Goal: Check status: Check status

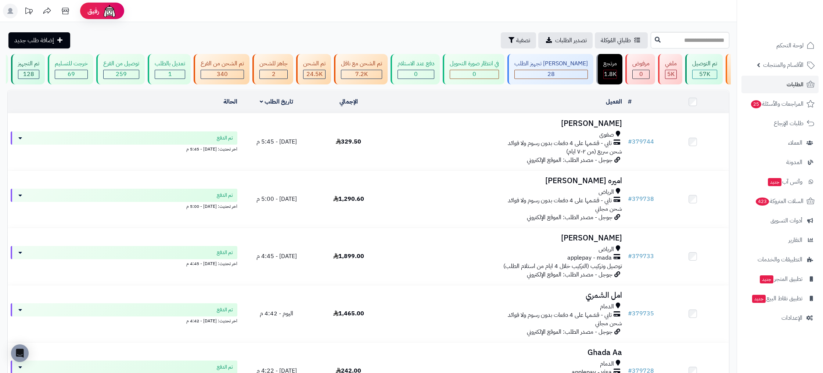
scroll to position [0, -93]
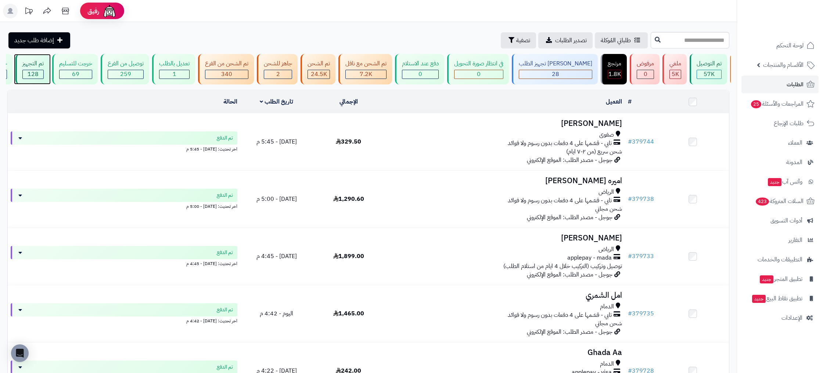
click at [44, 64] on div "تم التجهيز" at bounding box center [32, 64] width 21 height 8
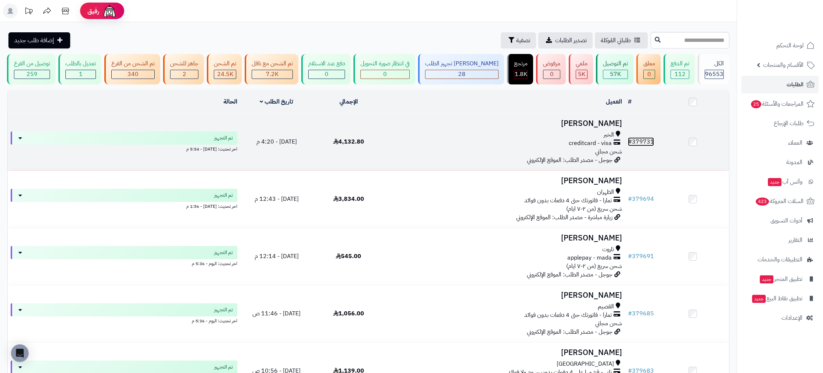
click at [652, 145] on link "# 379731" at bounding box center [641, 141] width 26 height 9
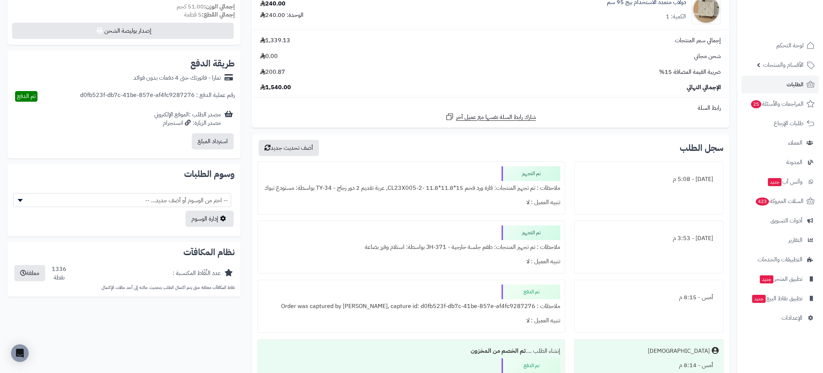
scroll to position [266, 0]
drag, startPoint x: 377, startPoint y: 249, endPoint x: 478, endPoint y: 251, distance: 100.7
click at [478, 251] on div "ملاحظات : تم تجهيز المنتجات: طقم جلسة خارجية - JH-371 بواسطة: استلام وفرز بضاعة" at bounding box center [411, 247] width 298 height 14
click at [486, 271] on div "تم التجهيز ملاحظات : تم تجهيز المنتجات: طقم جلسة خارجية - JH-371 بواسطة: استلام…" at bounding box center [410, 246] width 307 height 53
click at [390, 182] on div "ملاحظات : تم تجهيز المنتجات: فازة ورد فخم 15*11.8*11.8 -CL23X005-2, عربة تقديم …" at bounding box center [411, 188] width 298 height 14
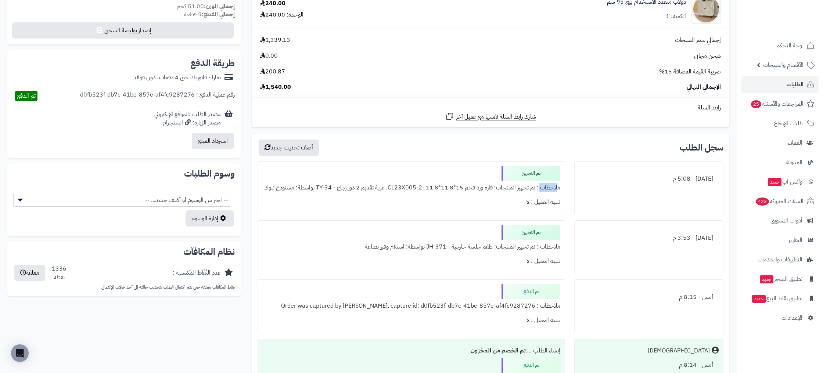
click at [390, 182] on div "ملاحظات : تم تجهيز المنتجات: فازة ورد فخم 15*11.8*11.8 -CL23X005-2, عربة تقديم …" at bounding box center [411, 188] width 298 height 14
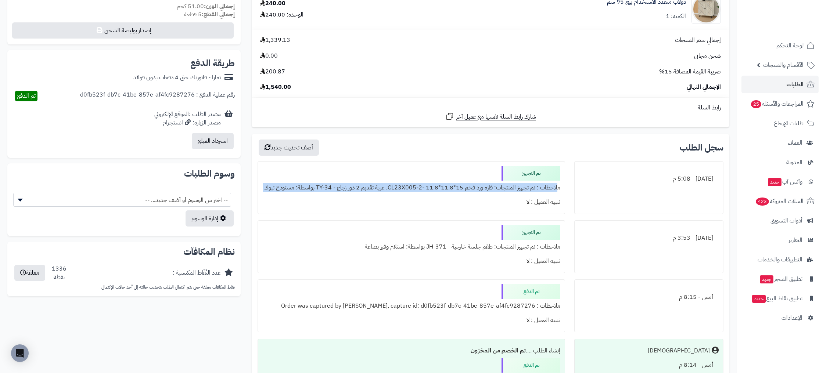
click at [390, 182] on div "ملاحظات : تم تجهيز المنتجات: فازة ورد فخم 15*11.8*11.8 -CL23X005-2, عربة تقديم …" at bounding box center [411, 188] width 298 height 14
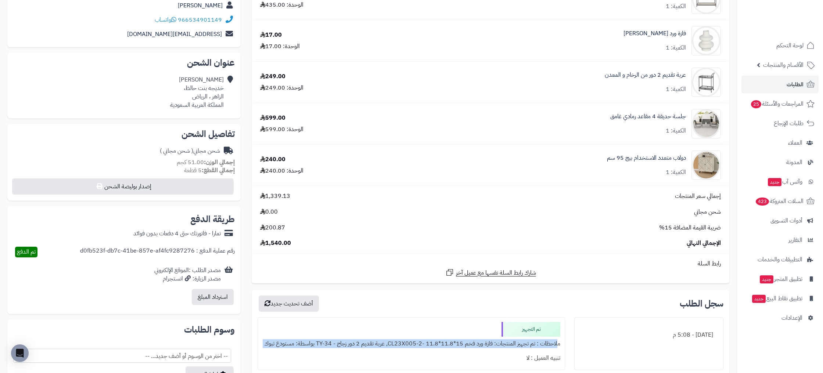
scroll to position [0, 0]
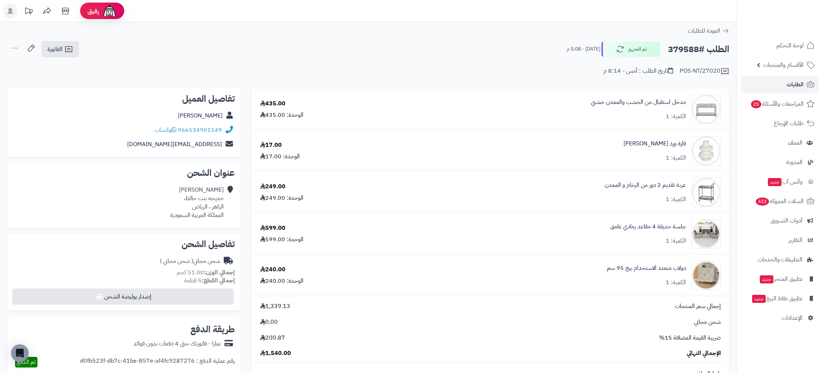
click at [691, 52] on h2 "الطلب #379588" at bounding box center [698, 49] width 61 height 15
copy h2 "379588"
